Goal: Information Seeking & Learning: Learn about a topic

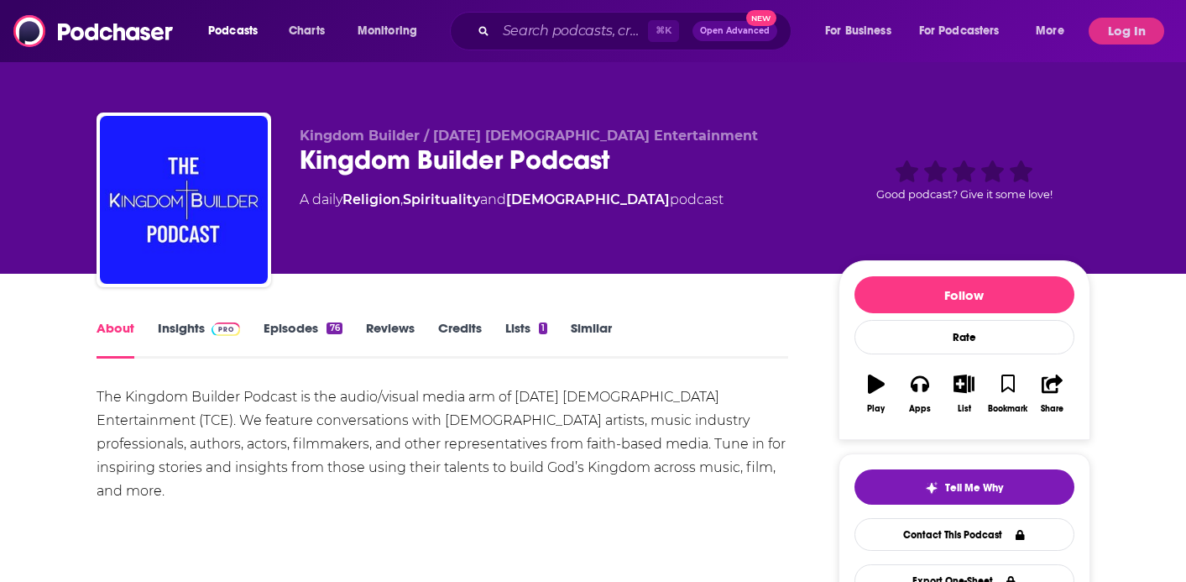
click at [187, 327] on link "Insights" at bounding box center [199, 339] width 83 height 39
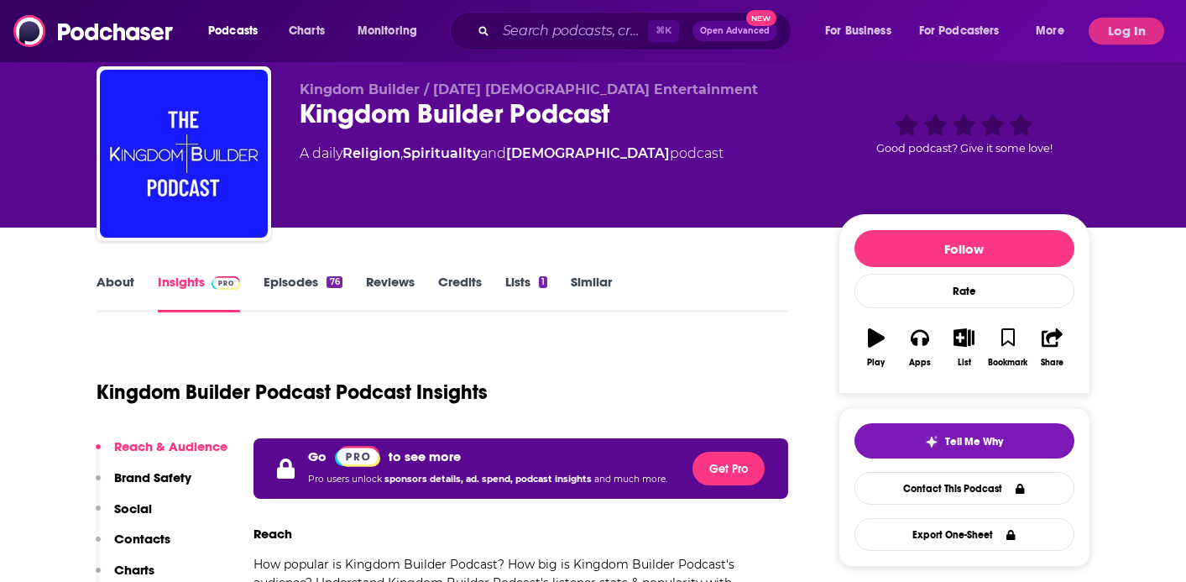
scroll to position [49, 0]
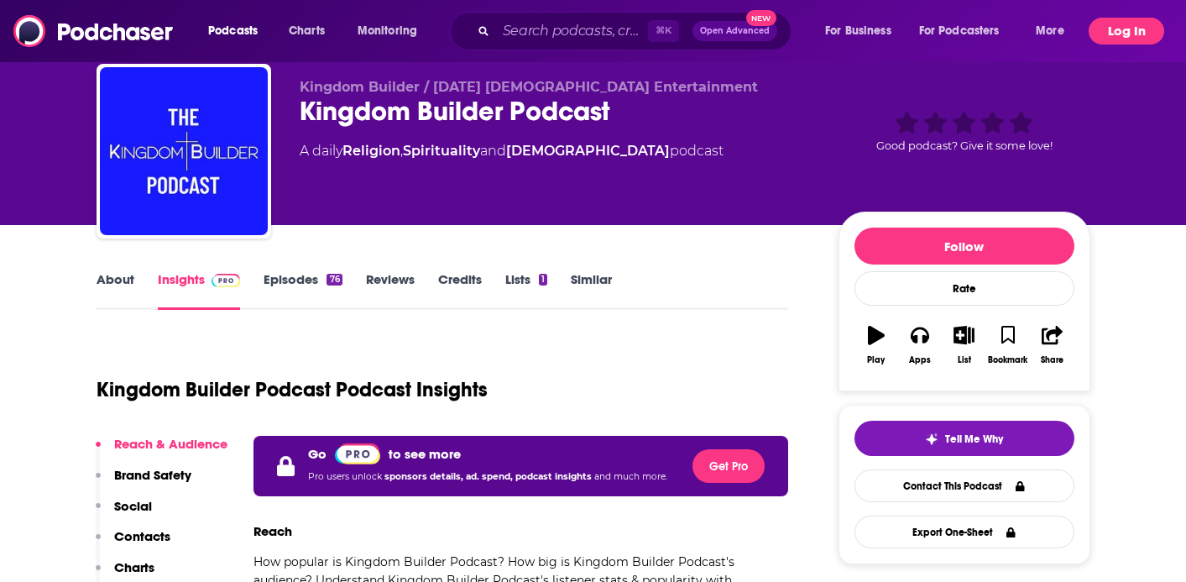
click at [1113, 40] on button "Log In" at bounding box center [1127, 31] width 76 height 27
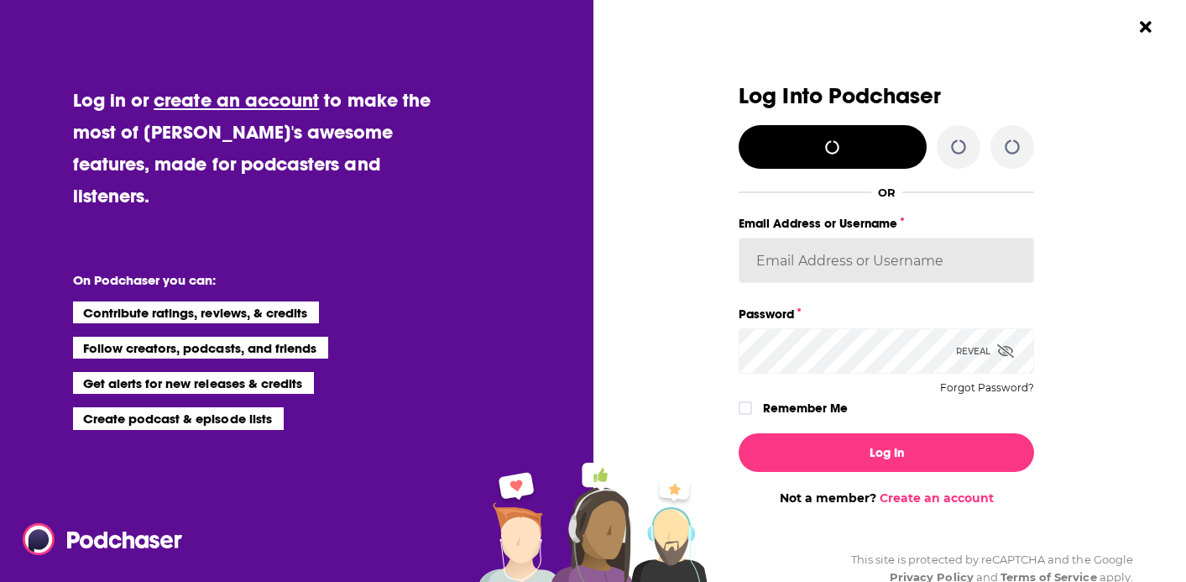
type input "antonettefrontgate"
click at [774, 411] on label "Remember Me" at bounding box center [805, 408] width 85 height 22
click at [751, 416] on input "rememberMe" at bounding box center [746, 416] width 10 height 0
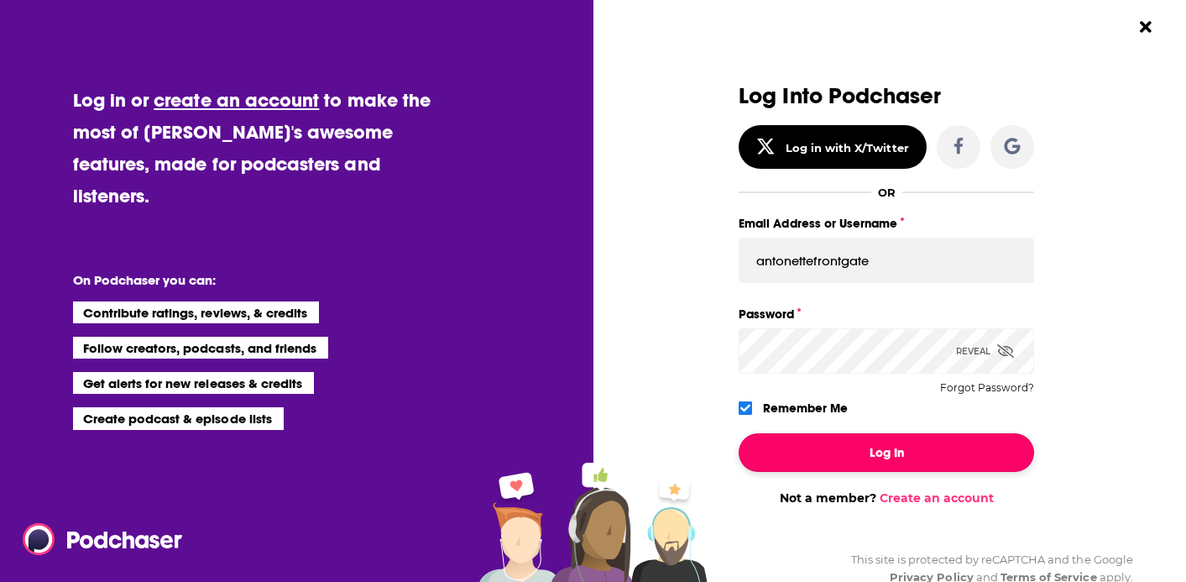
click at [793, 459] on button "Log In" at bounding box center [887, 452] width 296 height 39
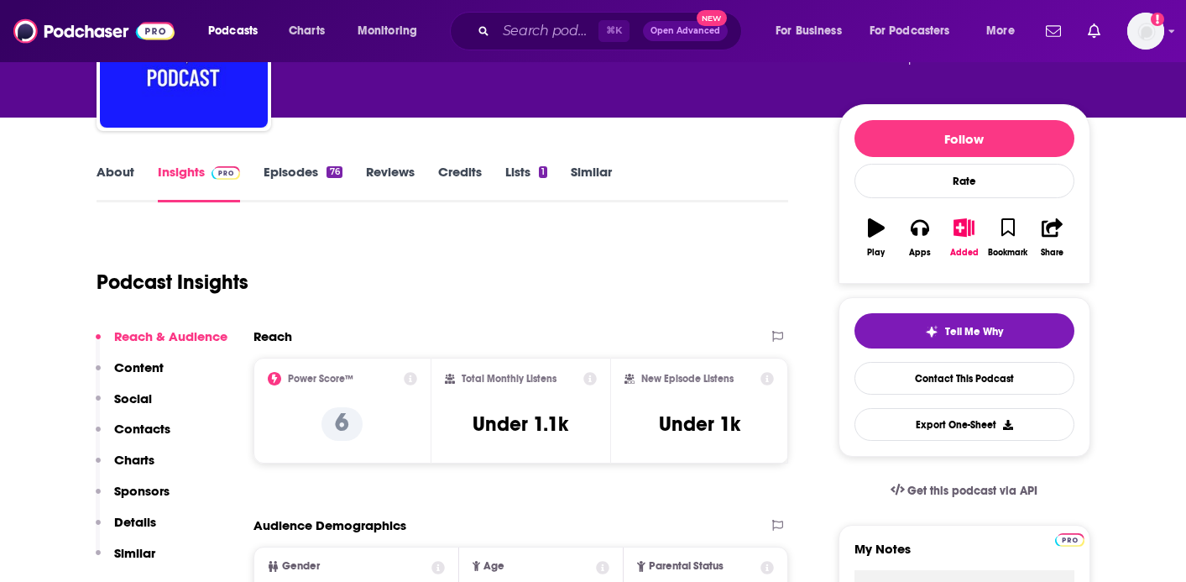
scroll to position [157, 0]
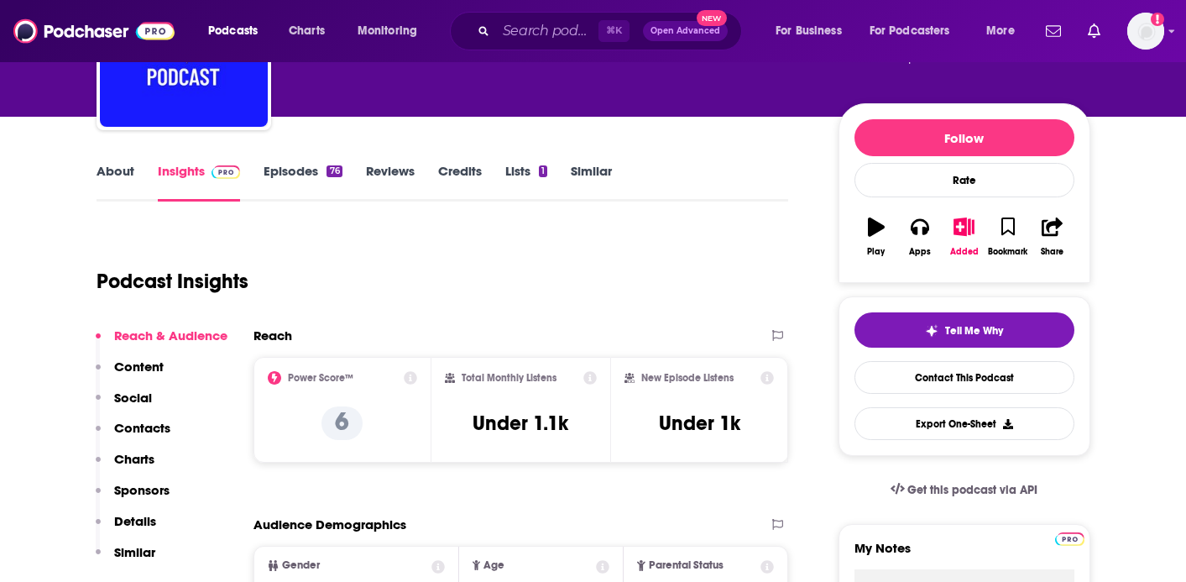
click at [307, 175] on link "Episodes 76" at bounding box center [303, 182] width 78 height 39
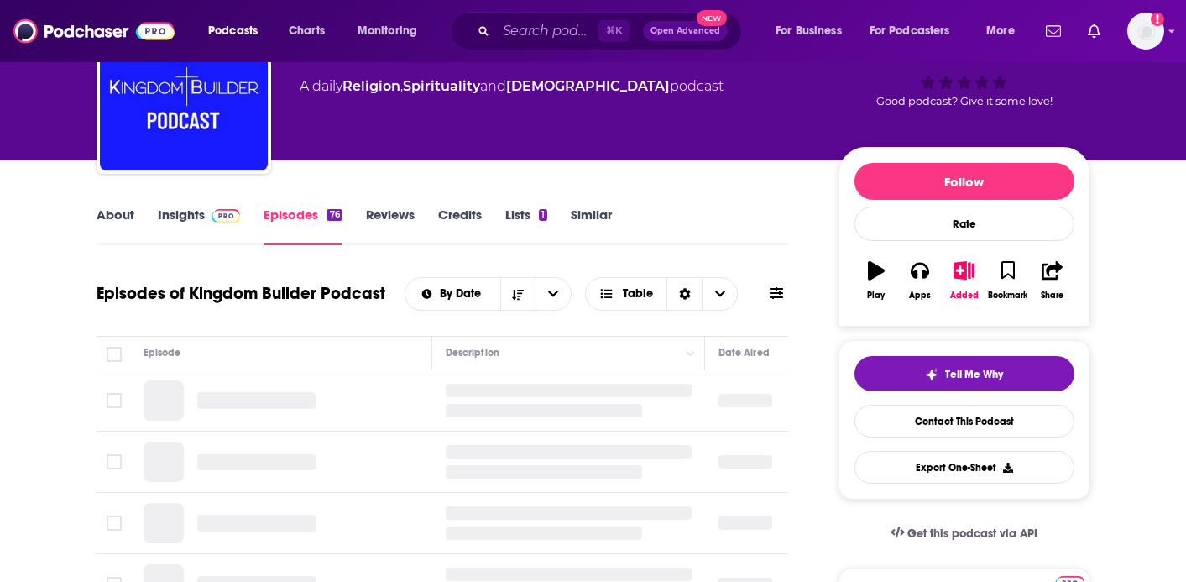
scroll to position [223, 0]
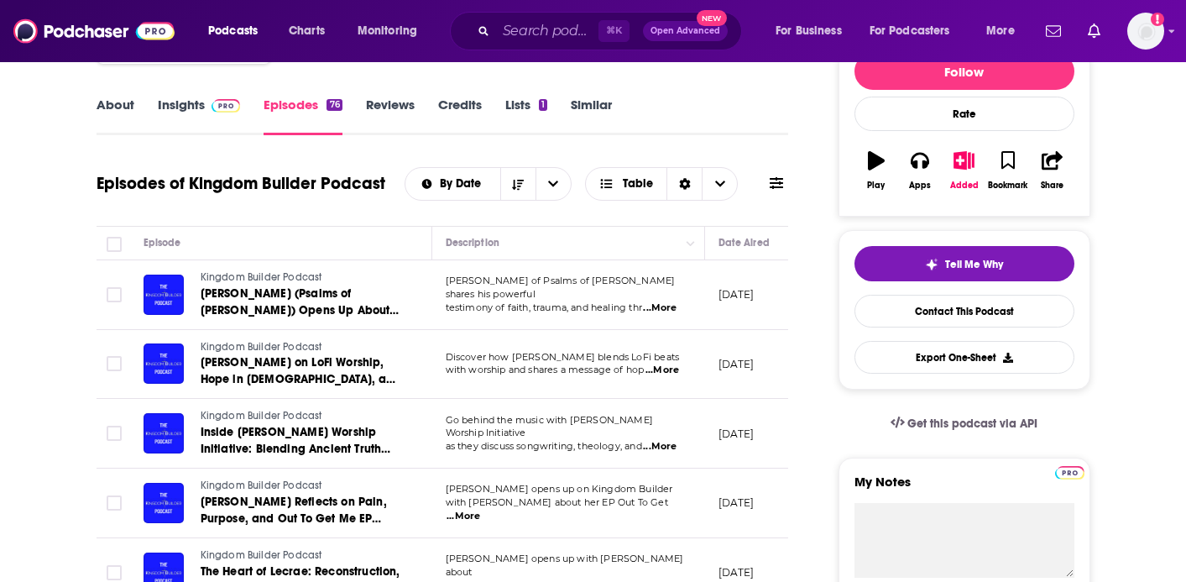
click at [534, 301] on span "testimony of faith, trauma, and healing thr" at bounding box center [544, 307] width 196 height 12
click at [666, 301] on span "...More" at bounding box center [660, 307] width 34 height 13
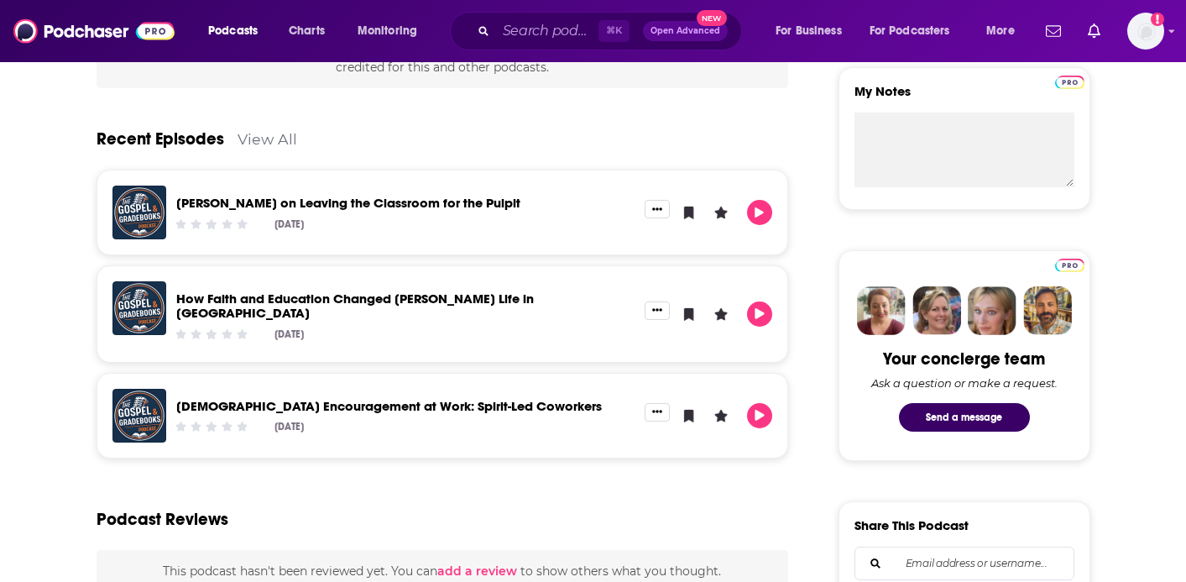
scroll to position [567, 0]
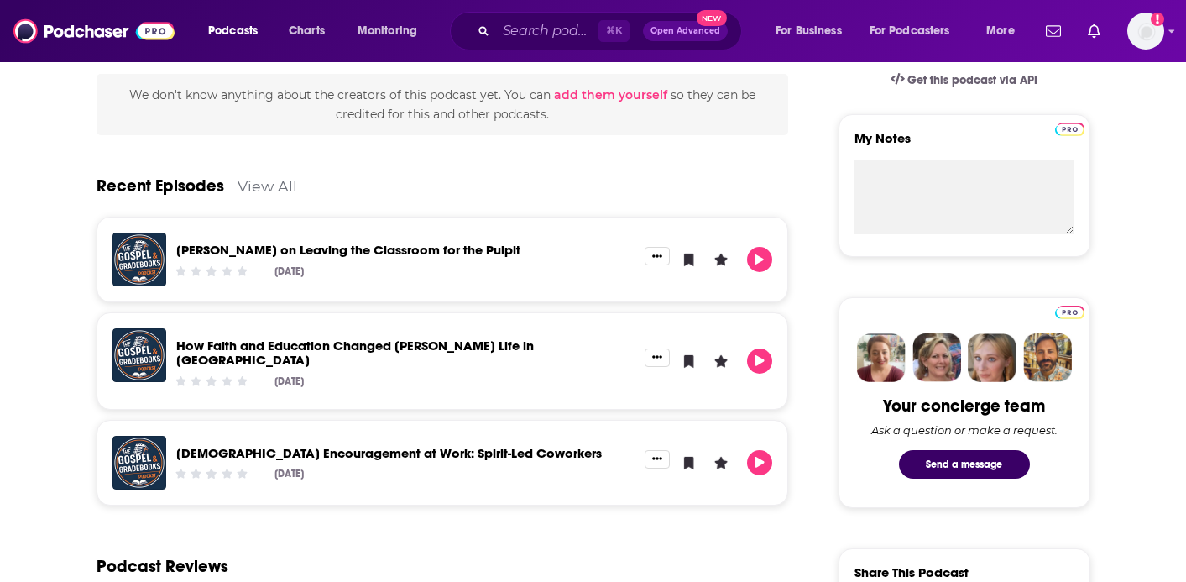
click at [353, 248] on link "Dr. Jarrod Horne on Leaving the Classroom for the Pulpit" at bounding box center [348, 250] width 344 height 16
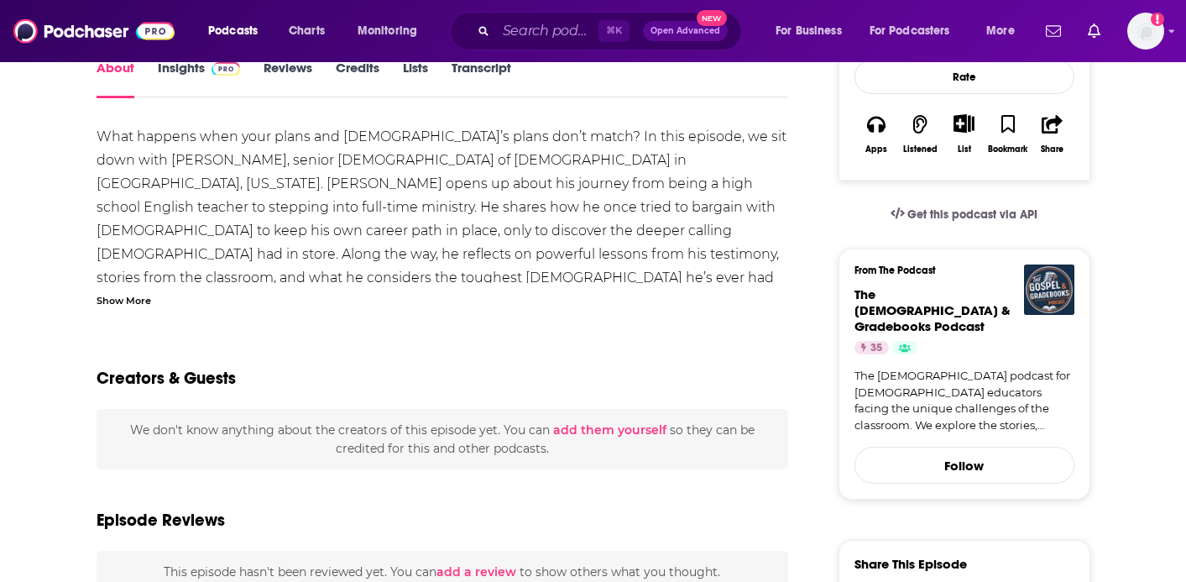
scroll to position [258, 0]
click at [126, 305] on div "Show More" at bounding box center [124, 300] width 55 height 16
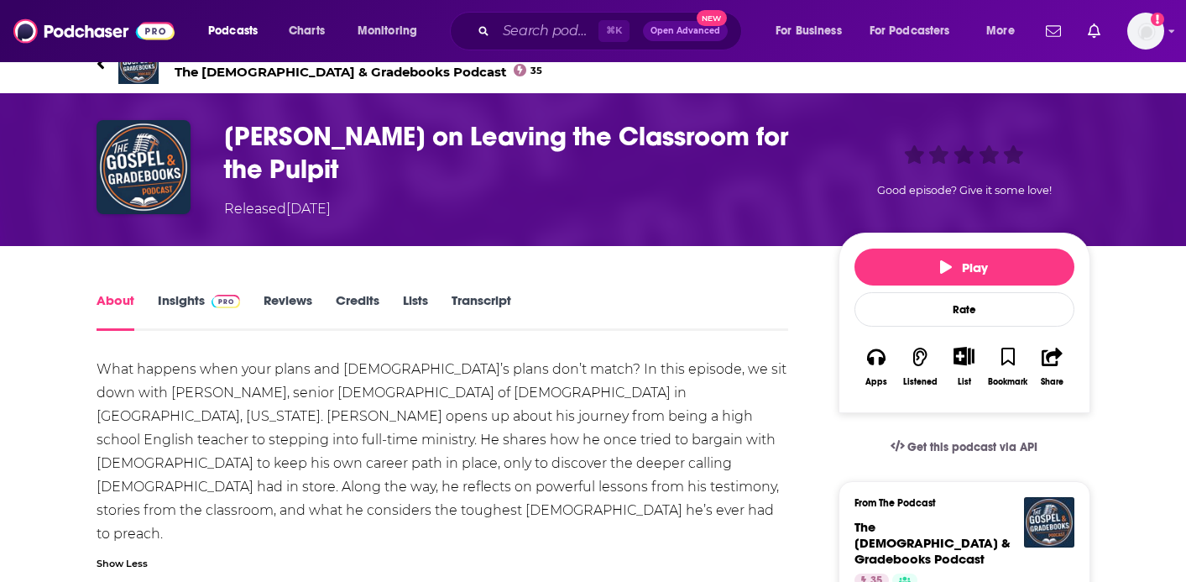
scroll to position [0, 0]
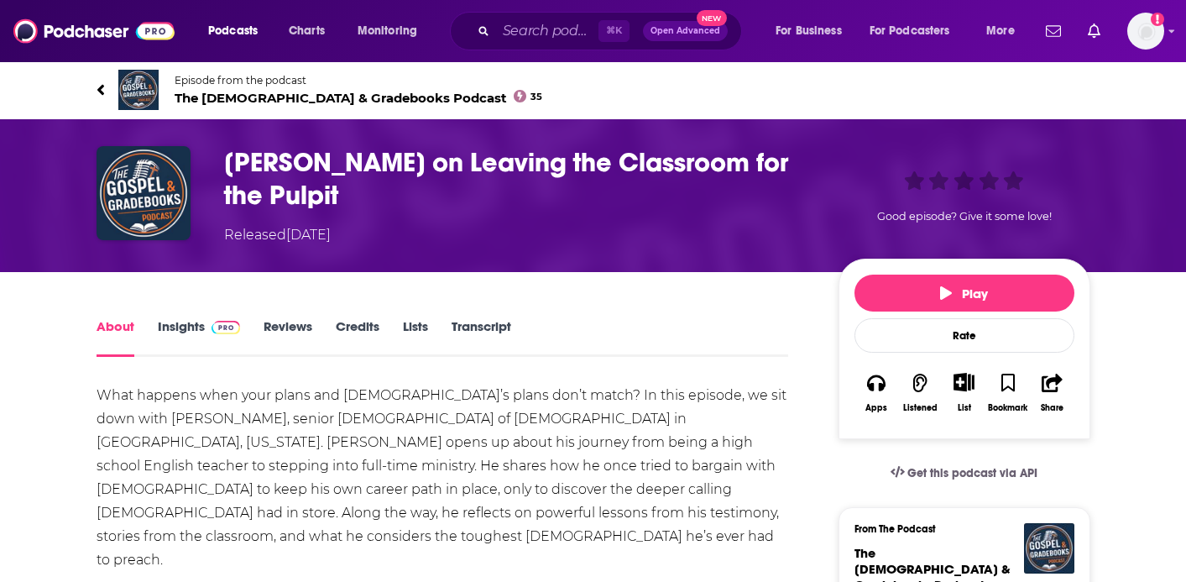
click at [101, 90] on icon at bounding box center [101, 89] width 8 height 17
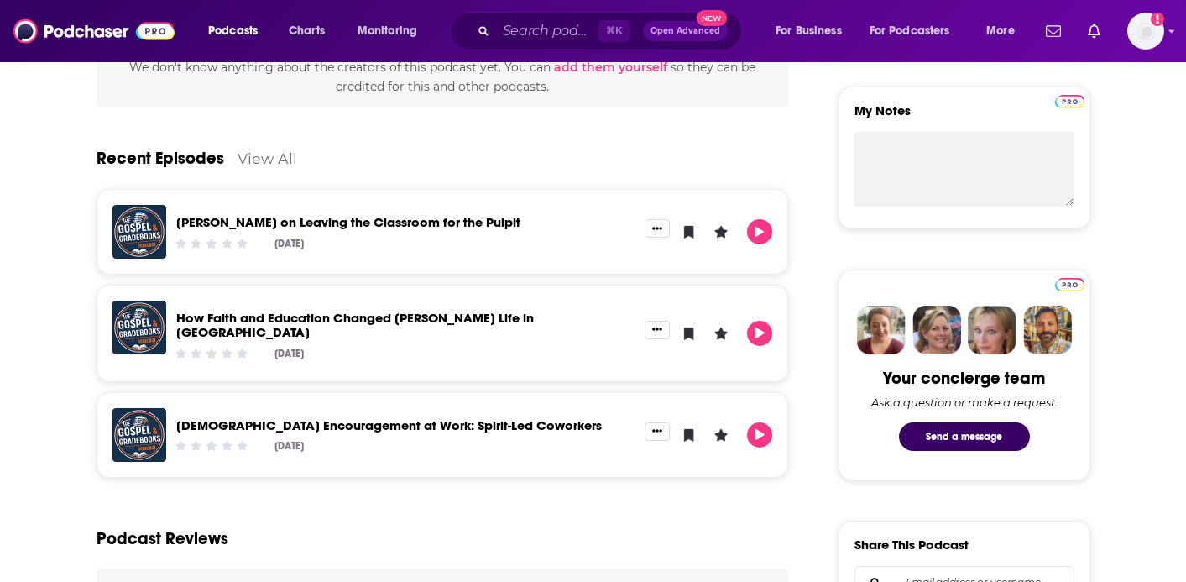
scroll to position [590, 0]
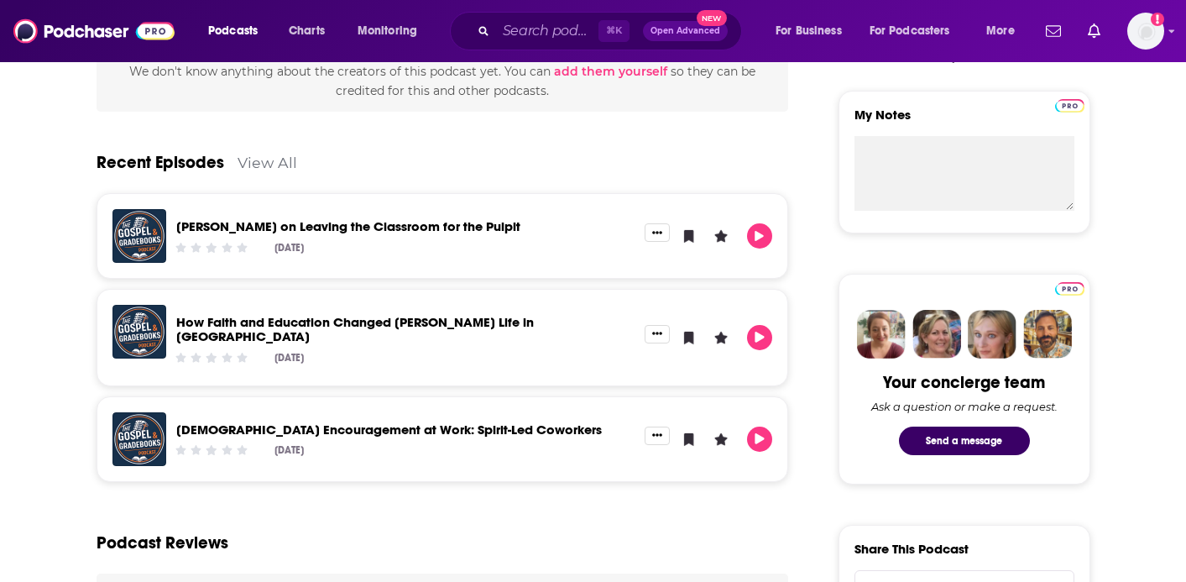
click at [479, 322] on link "How Faith and Education Changed Matthew Terry’s Life in China" at bounding box center [355, 329] width 358 height 30
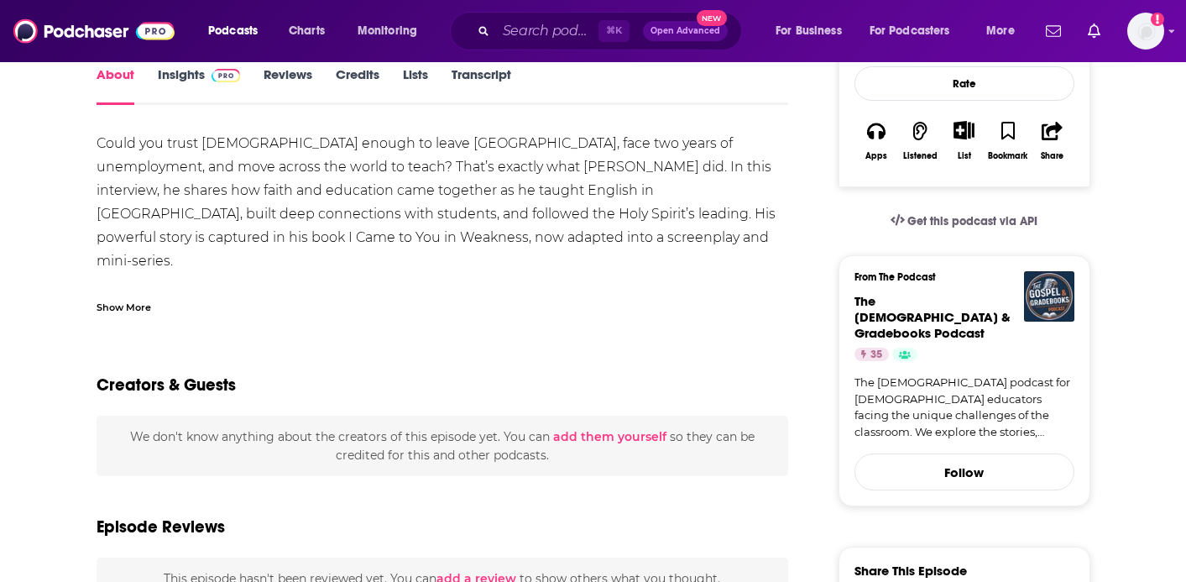
scroll to position [271, 0]
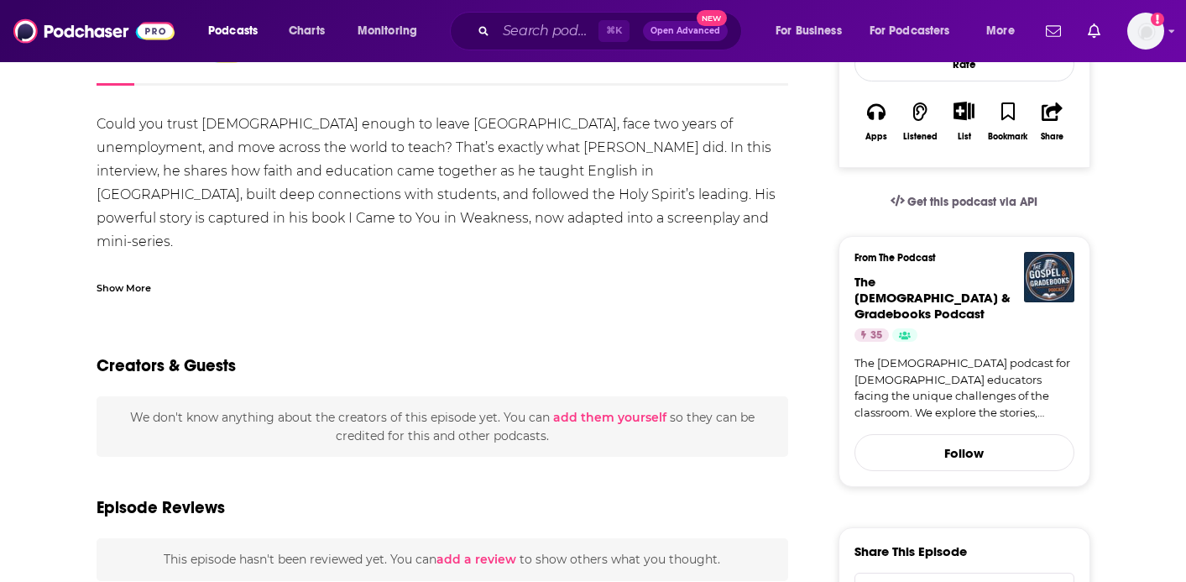
click at [136, 281] on div "Show More" at bounding box center [124, 287] width 55 height 16
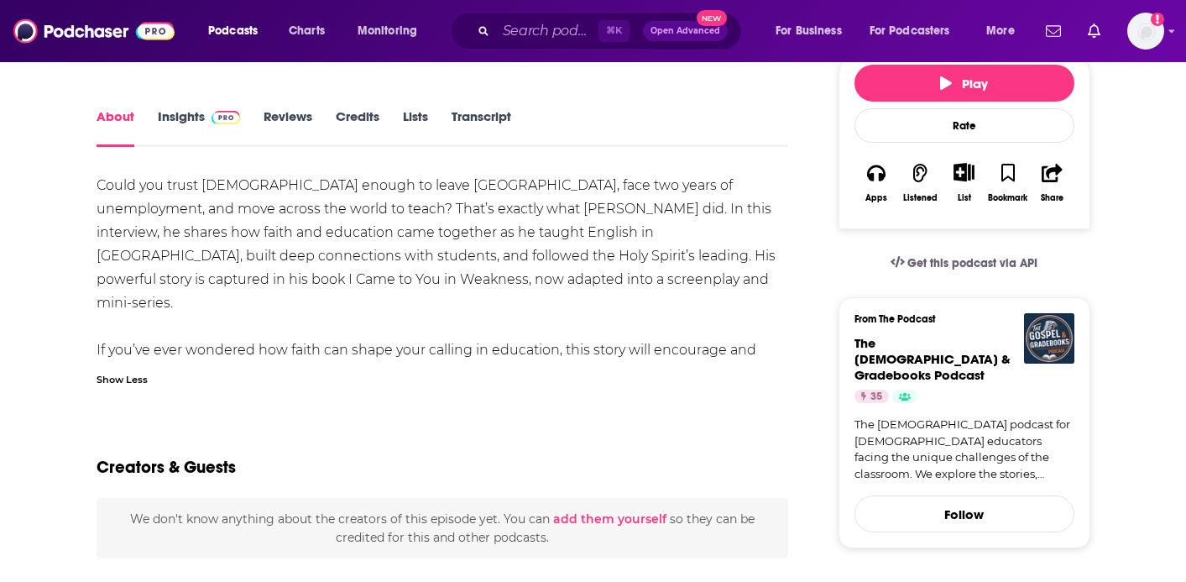
scroll to position [207, 0]
